Goal: Information Seeking & Learning: Learn about a topic

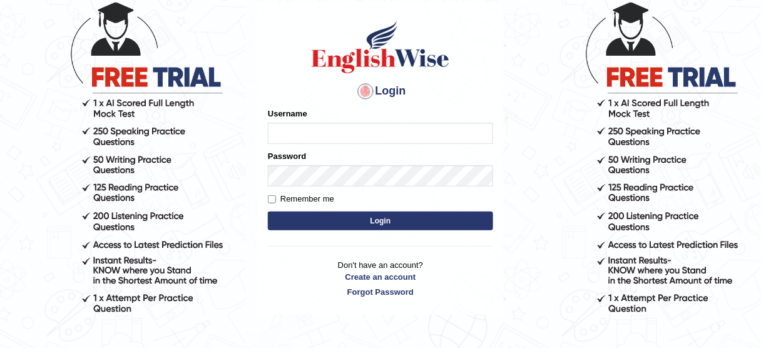
scroll to position [77, 0]
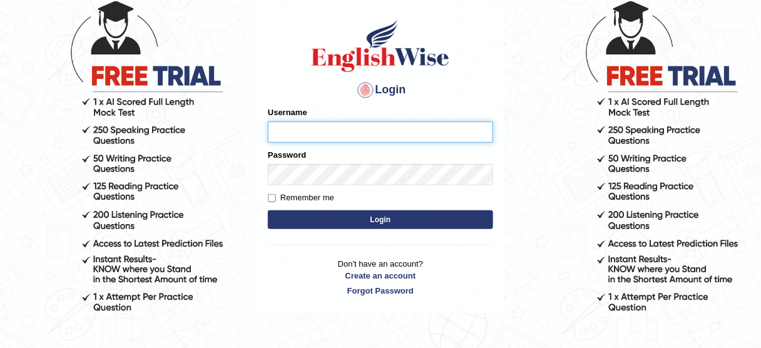
type input "bhagwantbrar"
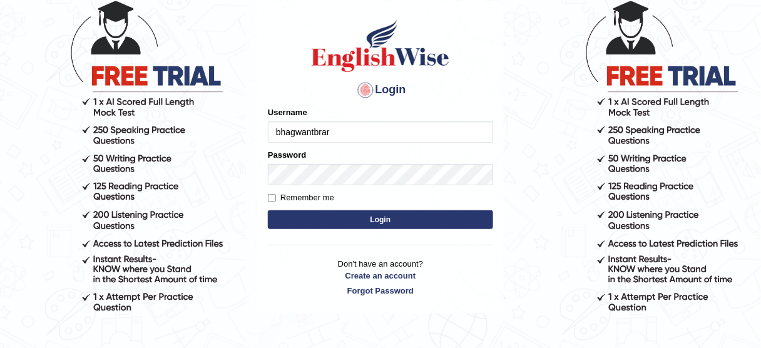
click at [378, 215] on button "Login" at bounding box center [380, 219] width 225 height 19
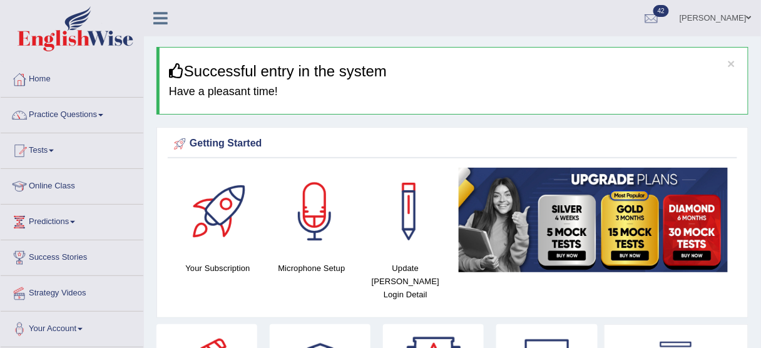
click at [88, 106] on link "Practice Questions" at bounding box center [72, 113] width 143 height 31
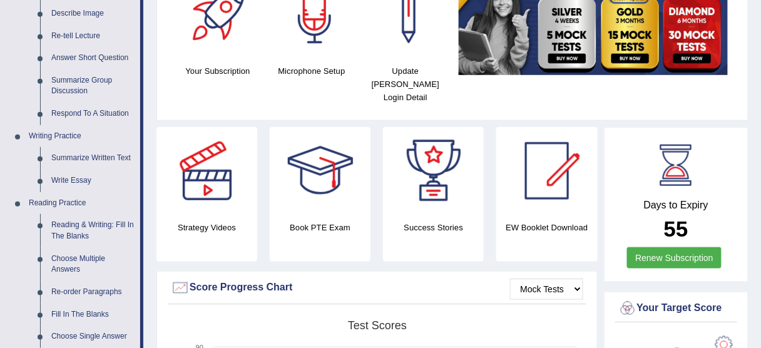
scroll to position [190, 0]
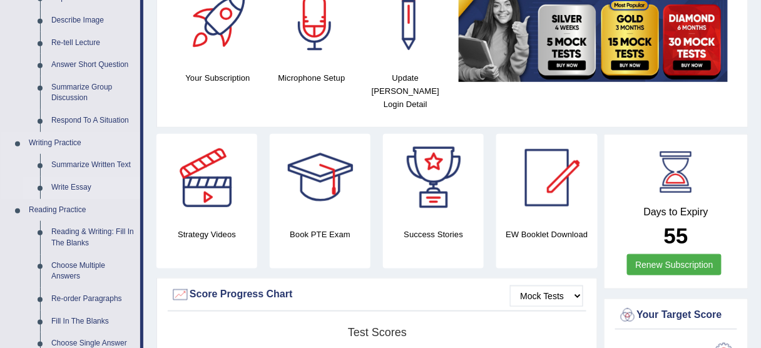
click at [81, 185] on link "Write Essay" at bounding box center [93, 187] width 94 height 23
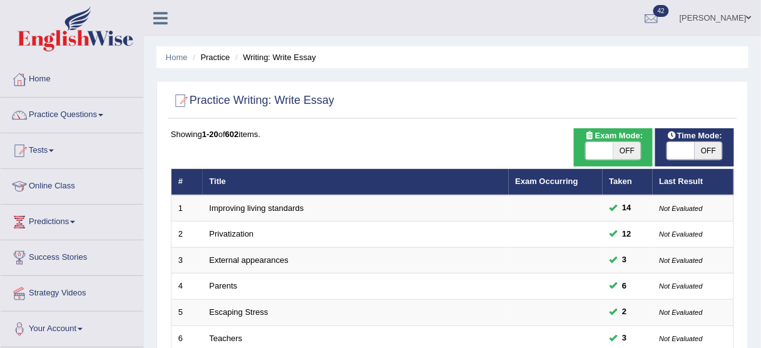
drag, startPoint x: 336, startPoint y: 101, endPoint x: 167, endPoint y: 116, distance: 169.7
click at [168, 116] on div "Practice Writing: Write Essay" at bounding box center [452, 103] width 569 height 31
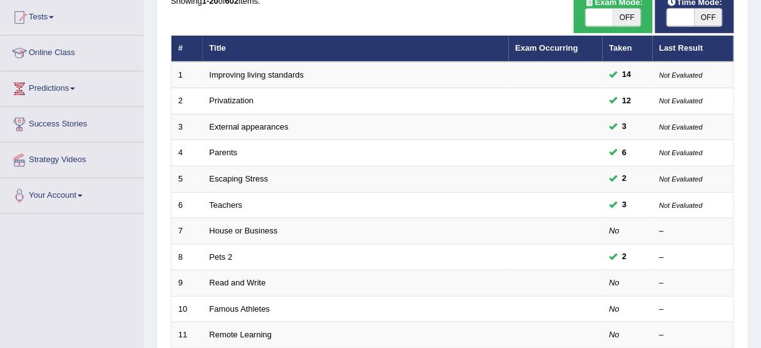
scroll to position [132, 0]
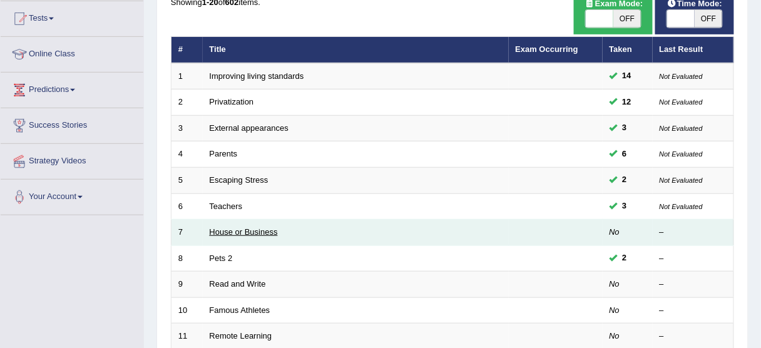
click at [248, 228] on link "House or Business" at bounding box center [244, 231] width 68 height 9
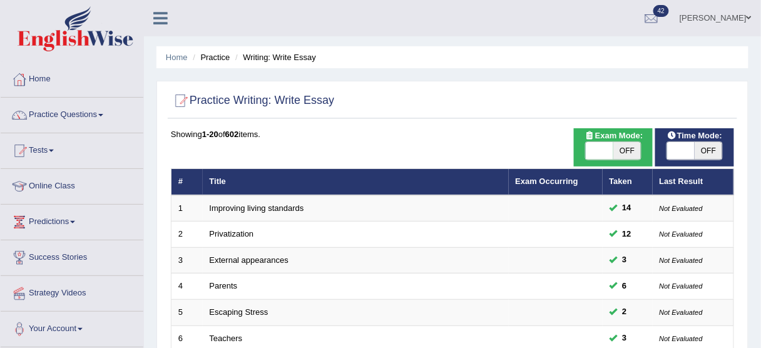
click at [287, 208] on link "Improving living standards" at bounding box center [257, 207] width 94 height 9
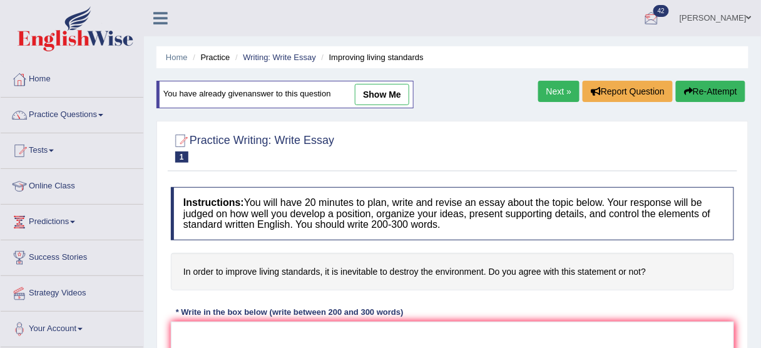
click at [733, 14] on link "Bhagwant singh" at bounding box center [715, 16] width 91 height 33
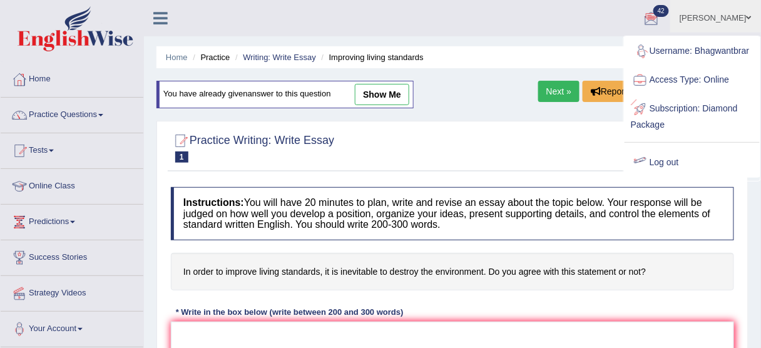
click at [668, 159] on link "Log out" at bounding box center [691, 162] width 135 height 29
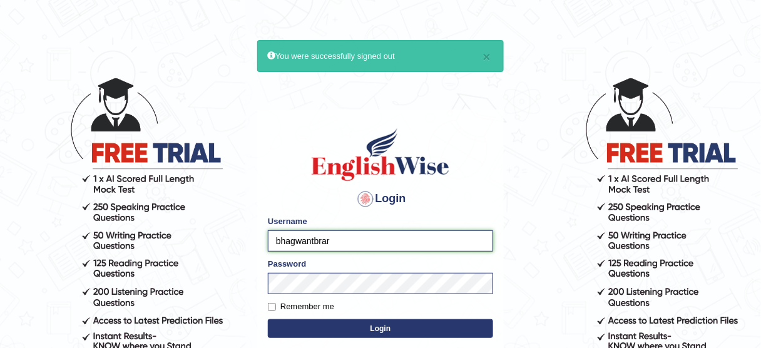
click at [384, 243] on input "bhagwantbrar" at bounding box center [380, 240] width 225 height 21
type input "Daaas"
click at [407, 325] on button "Login" at bounding box center [380, 328] width 225 height 19
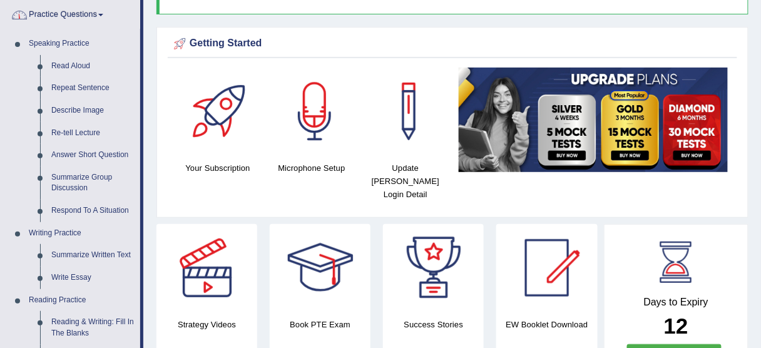
scroll to position [103, 0]
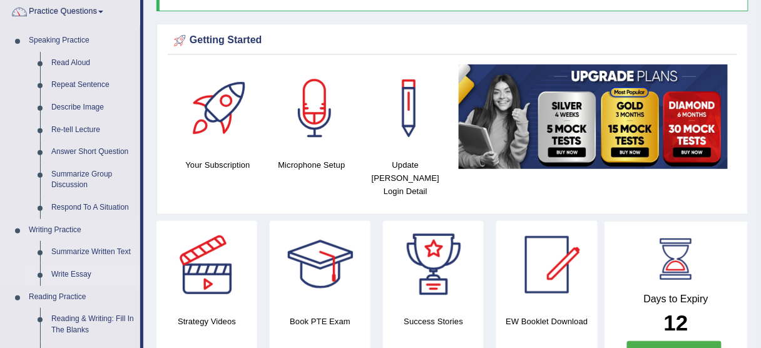
click at [82, 275] on link "Write Essay" at bounding box center [93, 274] width 94 height 23
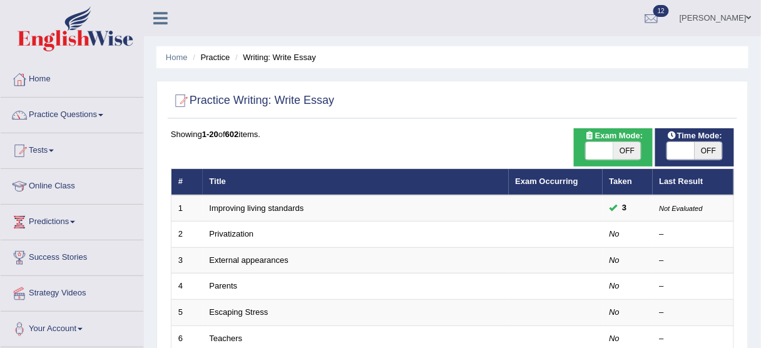
click at [265, 208] on link "Improving living standards" at bounding box center [257, 207] width 94 height 9
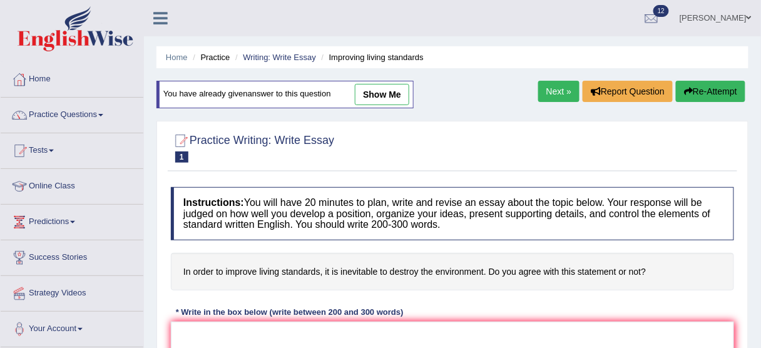
click at [385, 89] on link "show me" at bounding box center [382, 94] width 54 height 21
type textarea "In today's rapidly changing world, the impact of living standard on environment…"
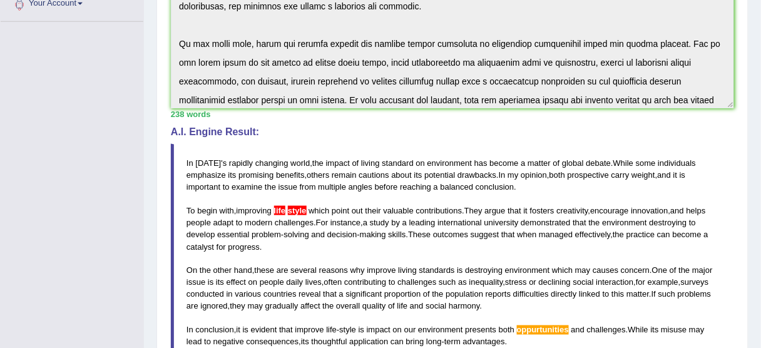
scroll to position [325, 0]
drag, startPoint x: 183, startPoint y: 157, endPoint x: 529, endPoint y: 176, distance: 347.2
click at [529, 176] on blockquote "In today ' s rapidly changing world , the impact of living standard on environm…" at bounding box center [452, 254] width 563 height 218
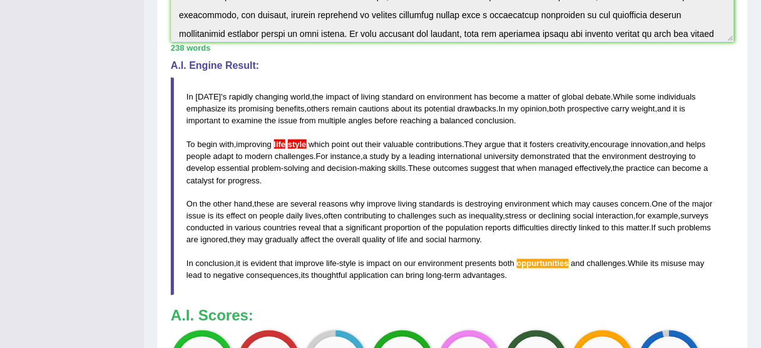
scroll to position [392, 0]
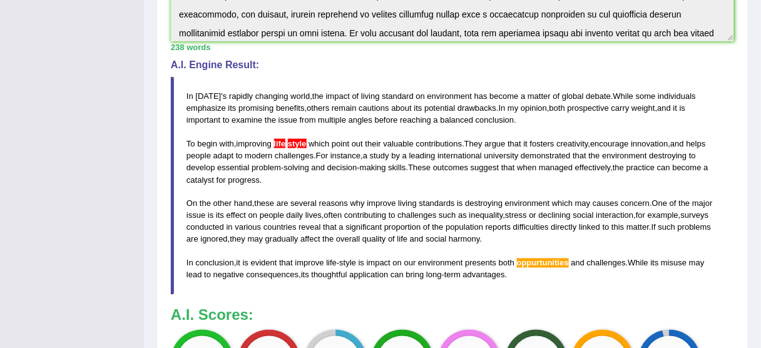
drag, startPoint x: 412, startPoint y: 162, endPoint x: 400, endPoint y: 163, distance: 12.6
click at [400, 163] on blockquote "In today ' s rapidly changing world , the impact of living standard on environm…" at bounding box center [452, 186] width 563 height 218
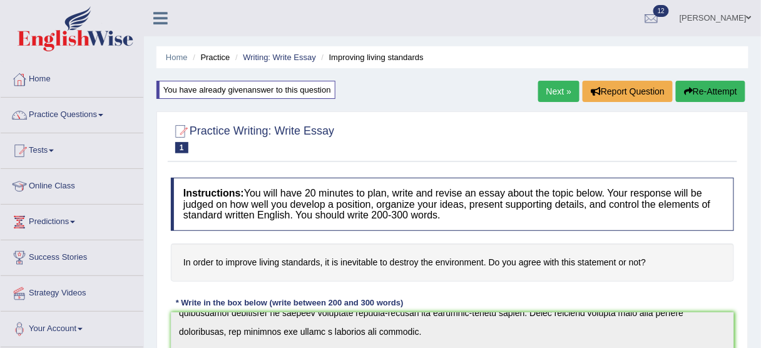
click at [32, 76] on link "Home" at bounding box center [72, 77] width 143 height 31
